Goal: Information Seeking & Learning: Find specific fact

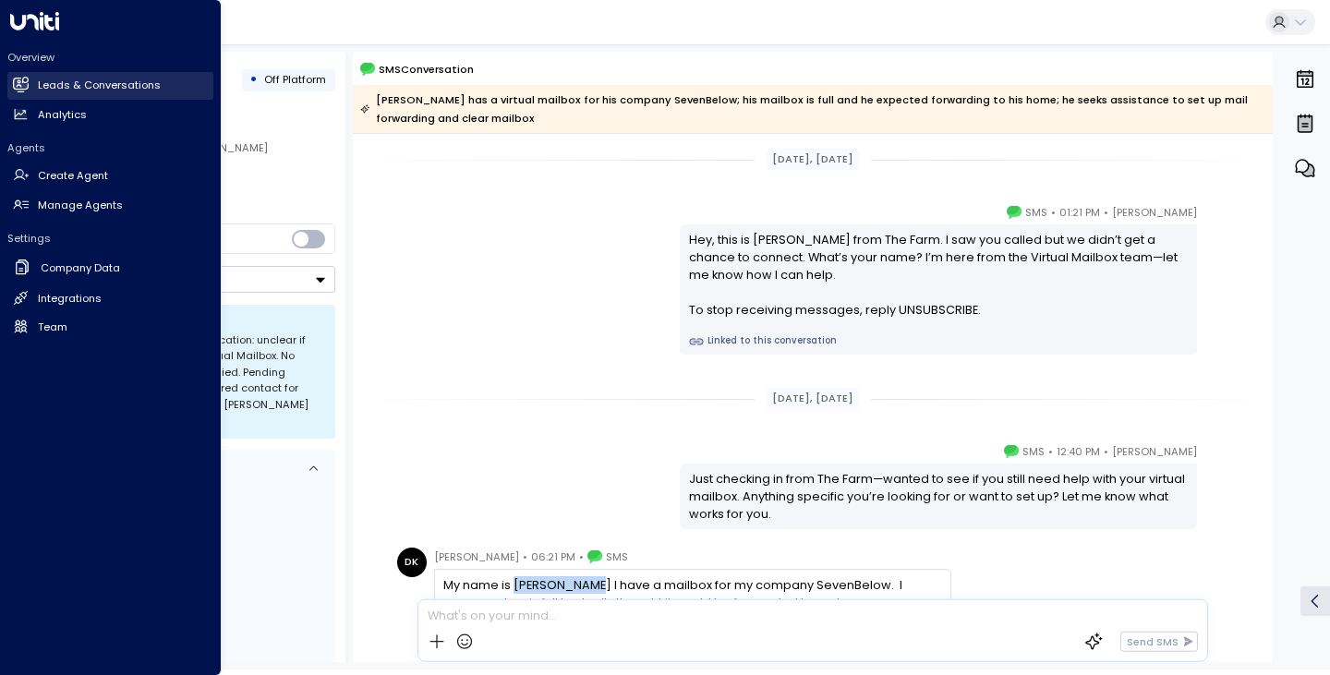
scroll to position [148, 0]
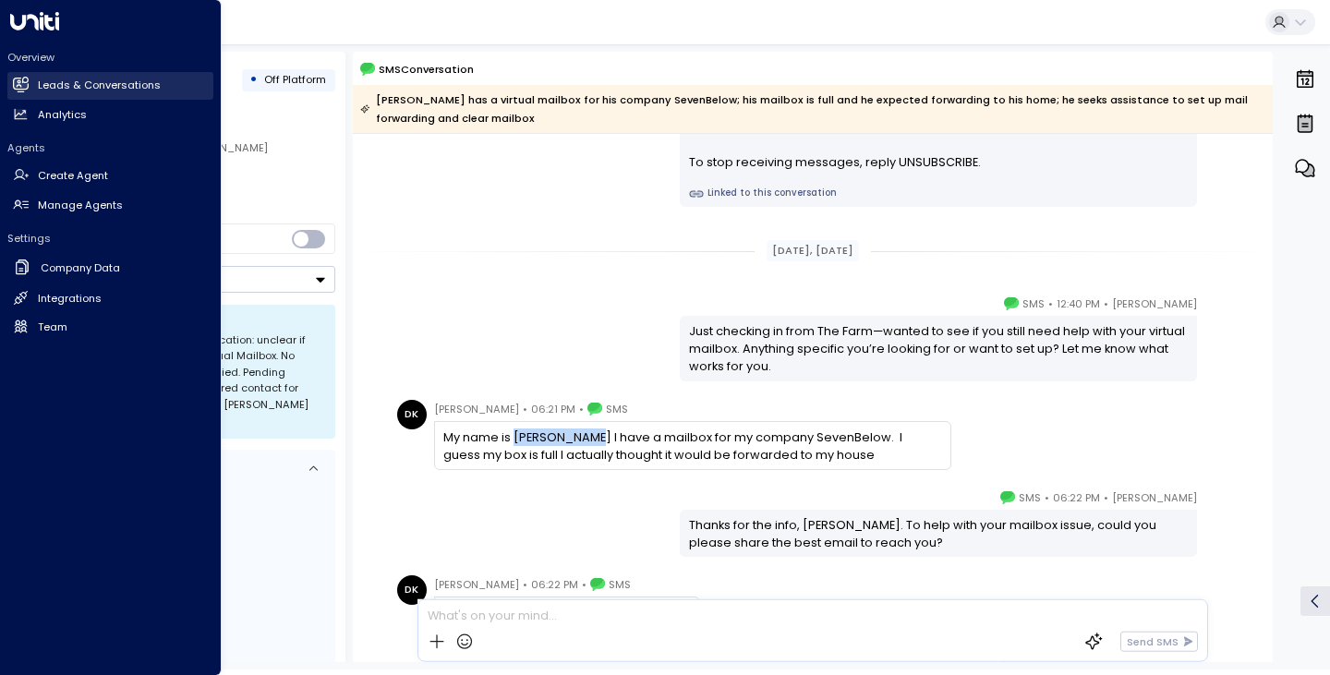
click at [86, 88] on h2 "Leads & Conversations" at bounding box center [99, 86] width 123 height 16
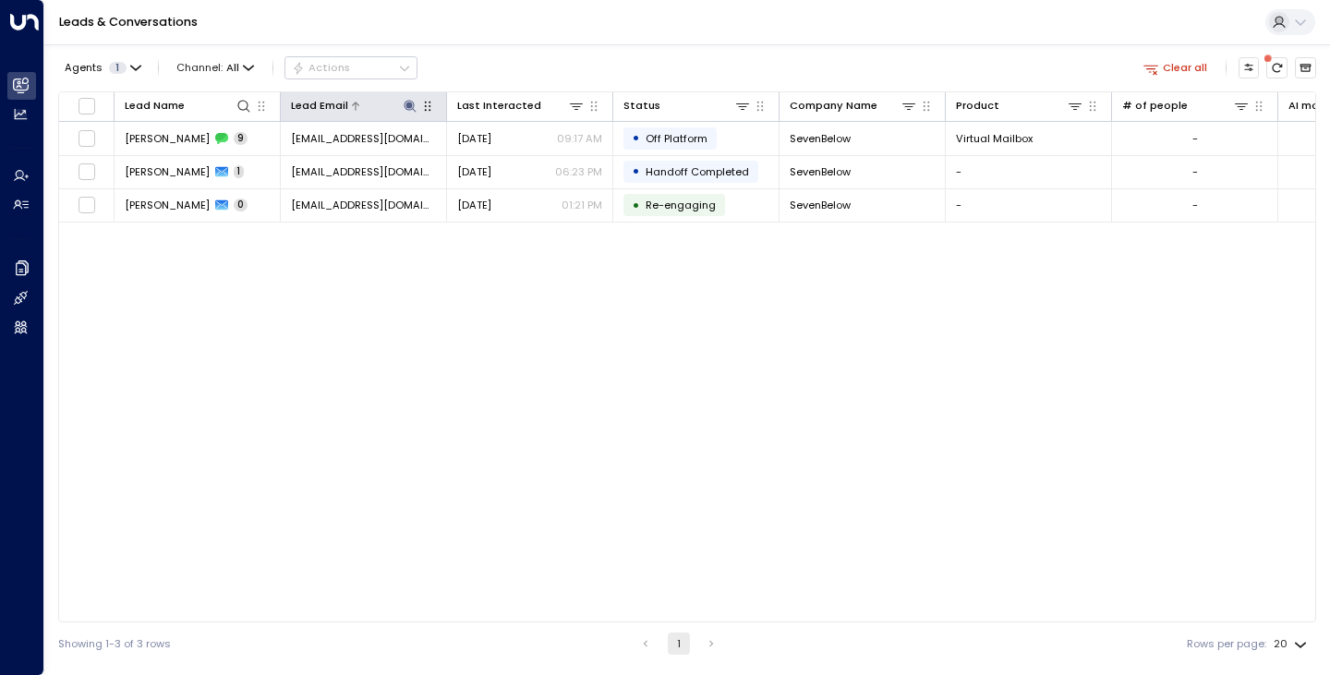
click at [413, 110] on icon at bounding box center [410, 106] width 12 height 12
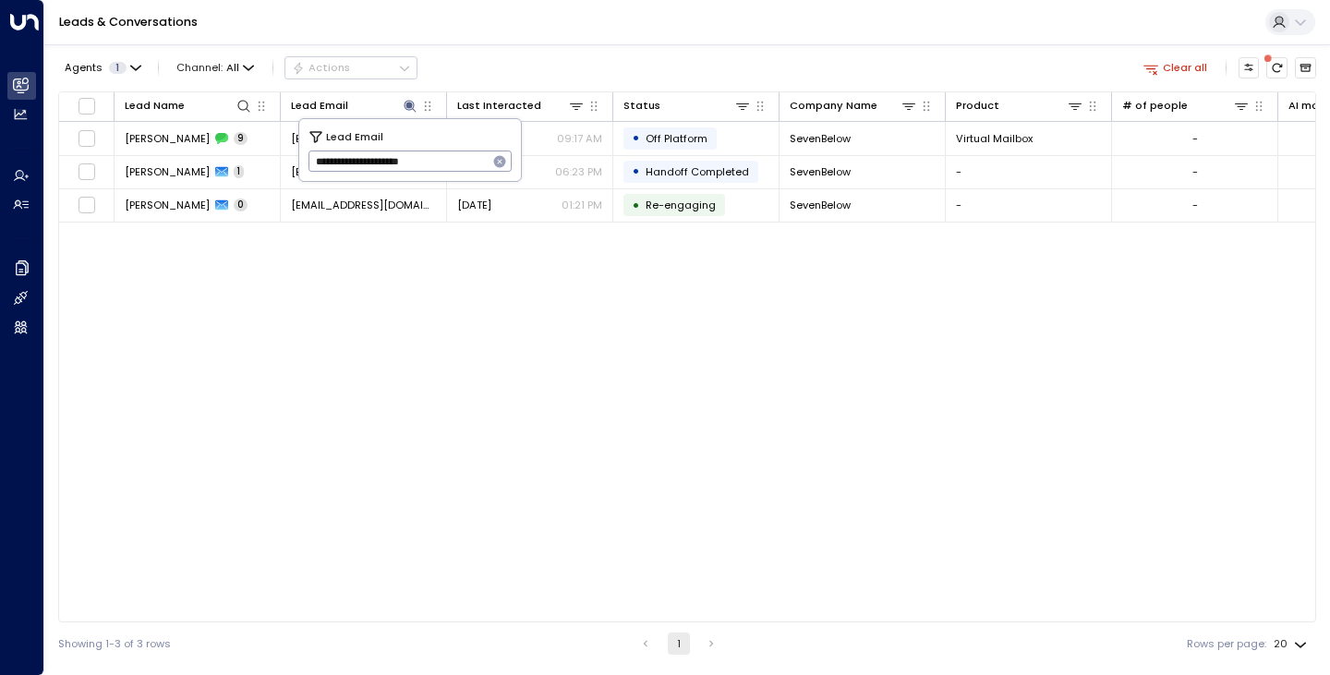
click at [498, 157] on icon "button" at bounding box center [500, 162] width 12 height 12
click at [463, 160] on input "text" at bounding box center [410, 162] width 204 height 30
paste input "**********"
type input "**********"
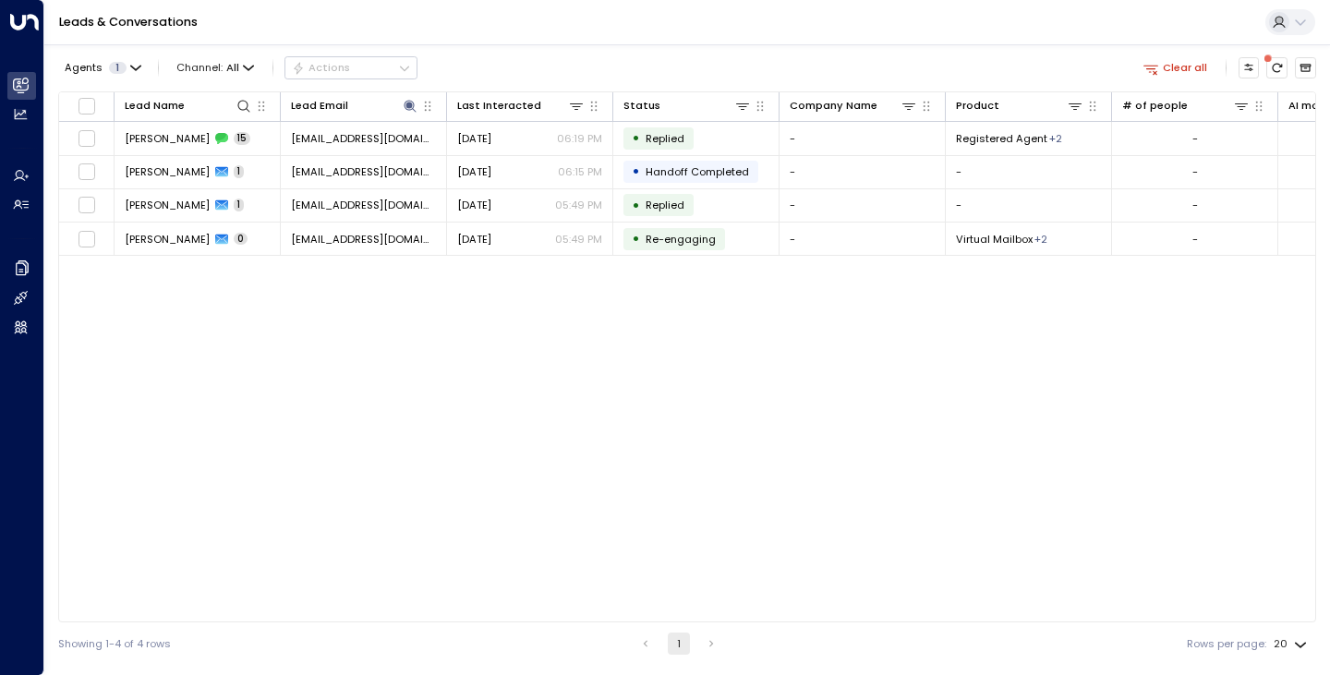
click at [557, 57] on div "Agents 1 Channel: All Actions Clear all" at bounding box center [687, 68] width 1258 height 32
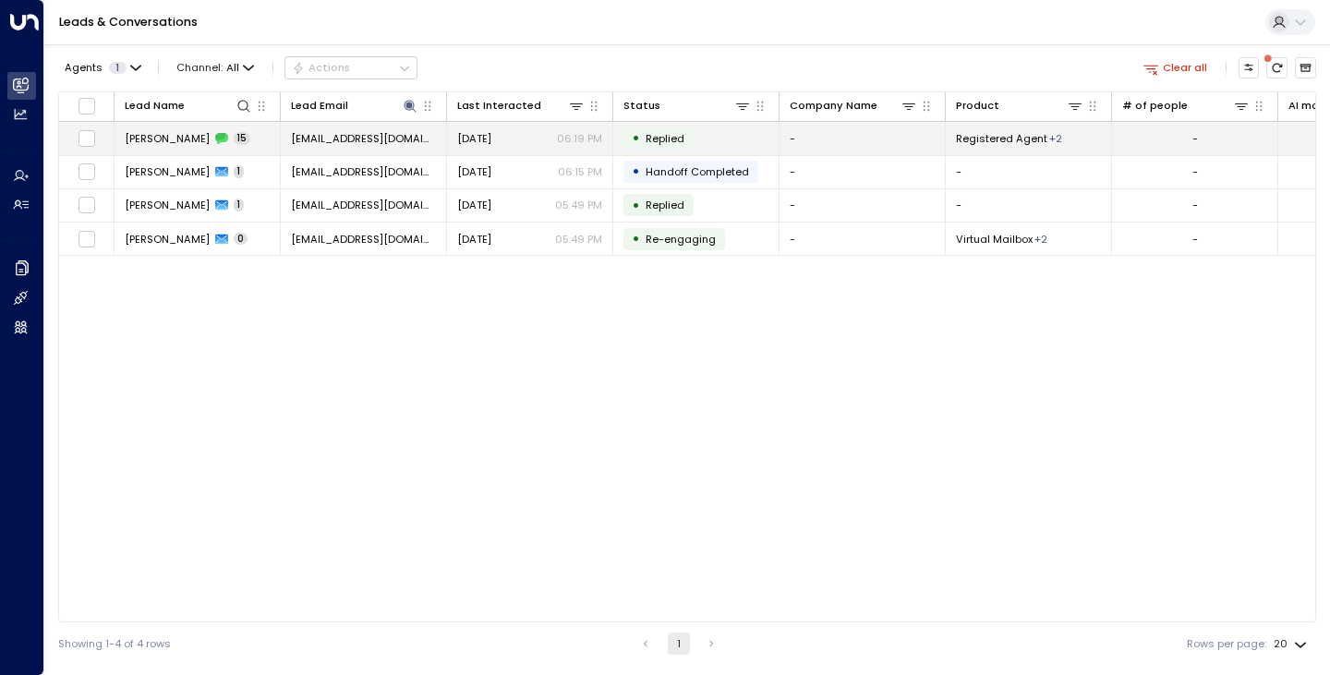
click at [122, 142] on td "[PERSON_NAME] 15" at bounding box center [197, 138] width 166 height 32
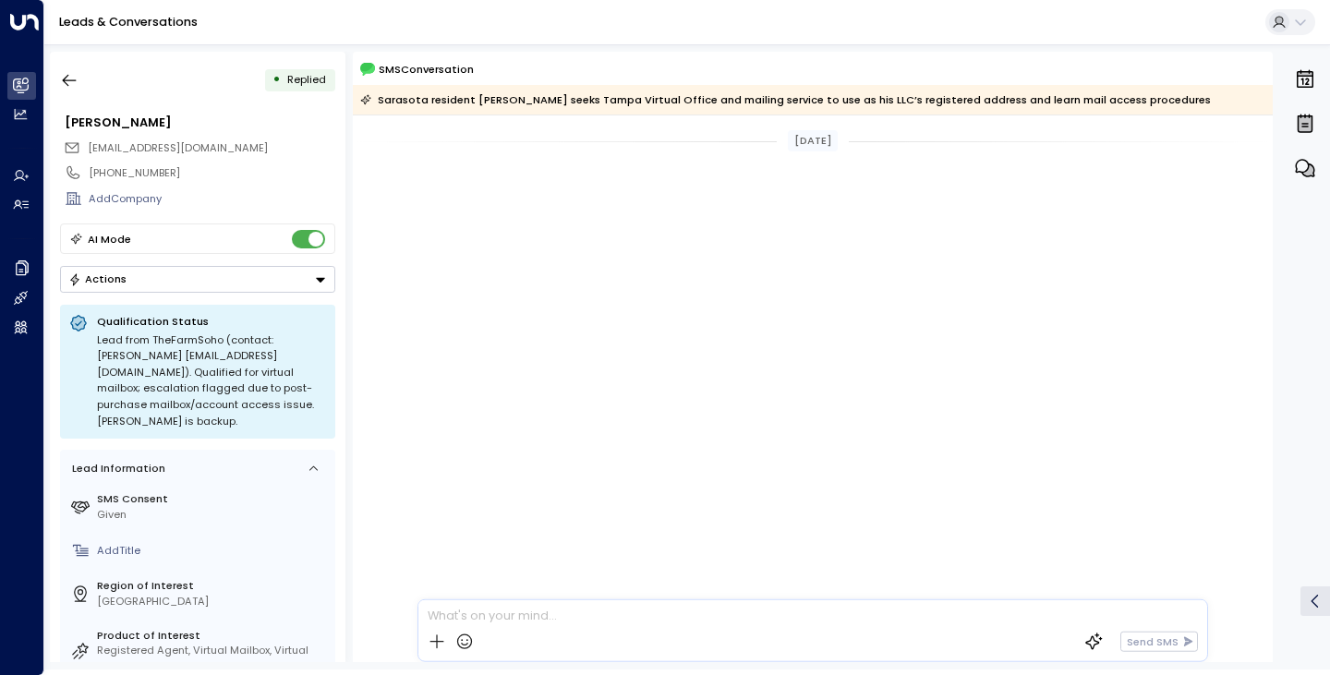
scroll to position [2299, 0]
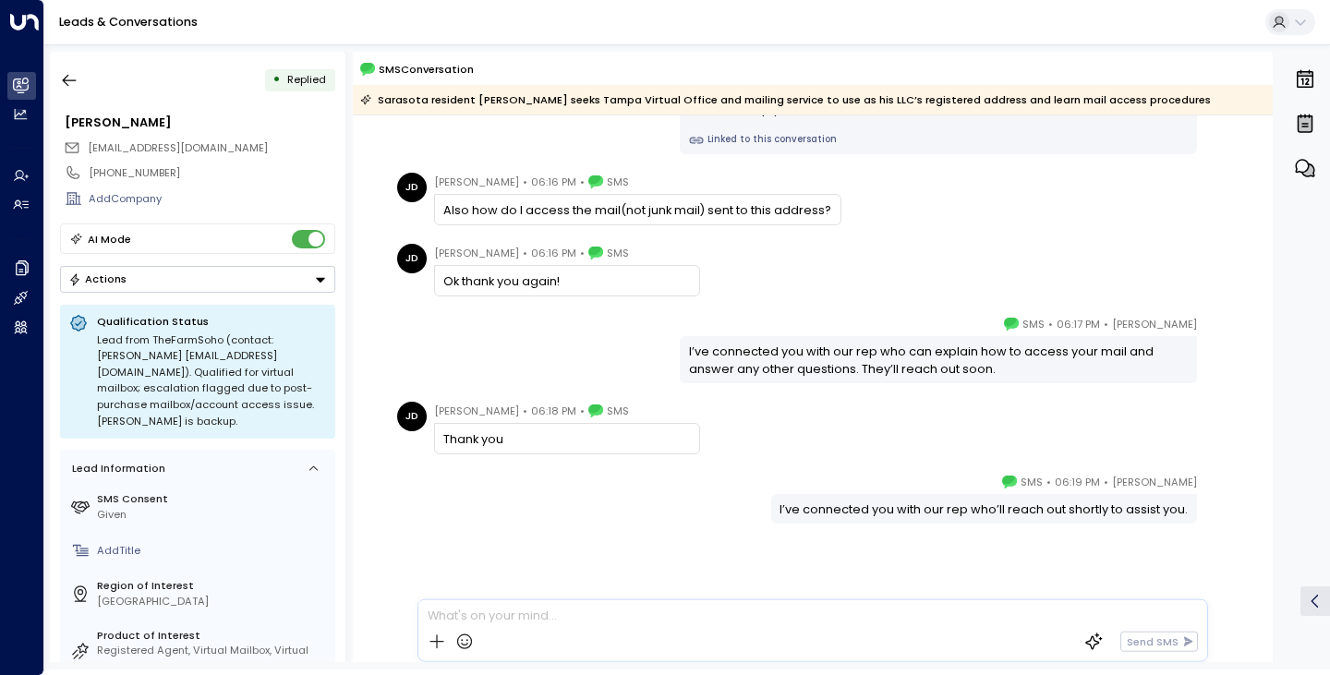
click at [490, 373] on div "[PERSON_NAME] • 06:17 PM • SMS I’ve connected you with our rep who can explain …" at bounding box center [813, 349] width 842 height 68
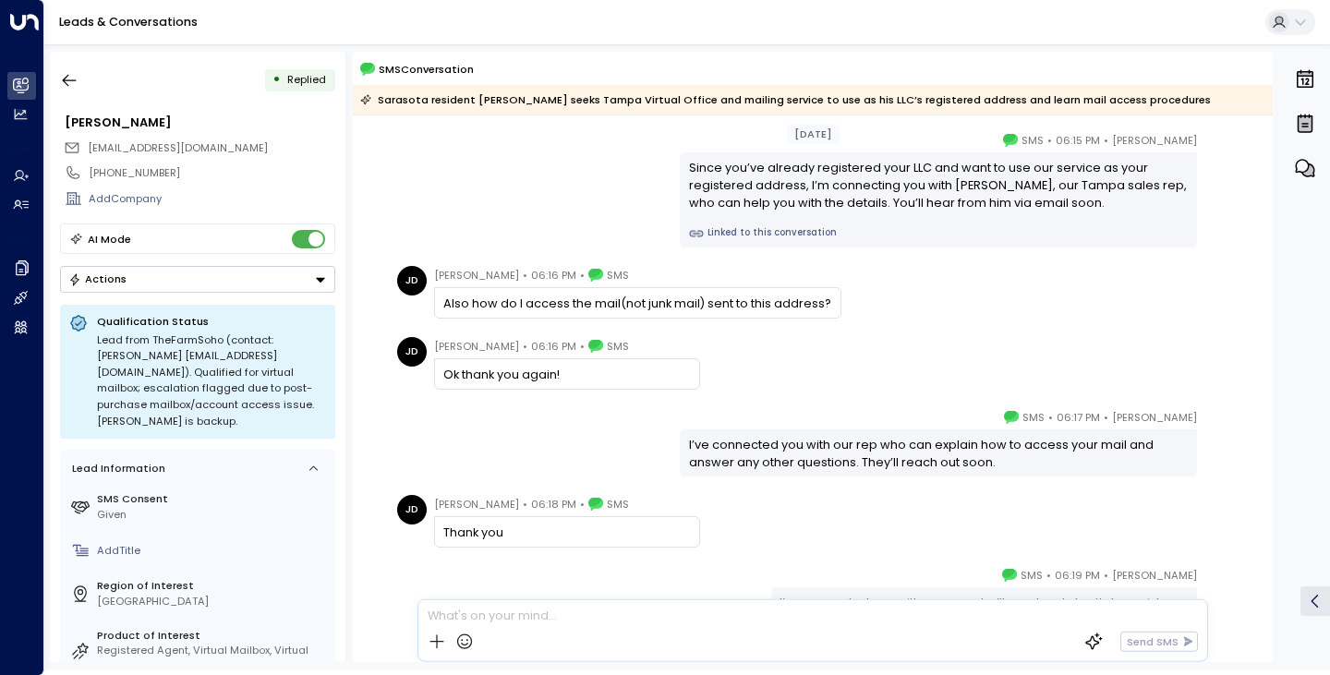
scroll to position [1090, 0]
